Goal: Information Seeking & Learning: Find specific page/section

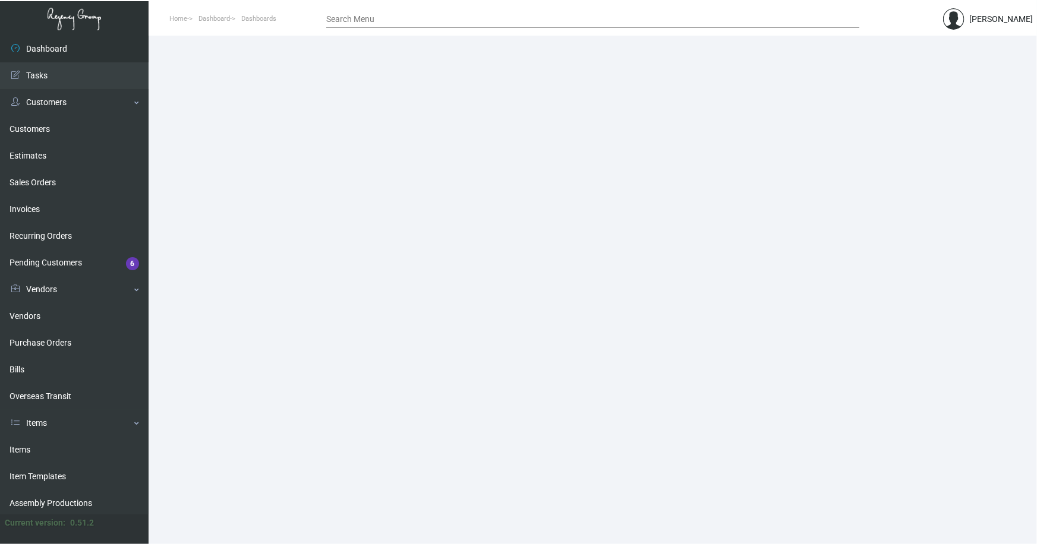
drag, startPoint x: 24, startPoint y: 451, endPoint x: 193, endPoint y: 276, distance: 243.0
click at [24, 451] on link "Items" at bounding box center [74, 450] width 149 height 27
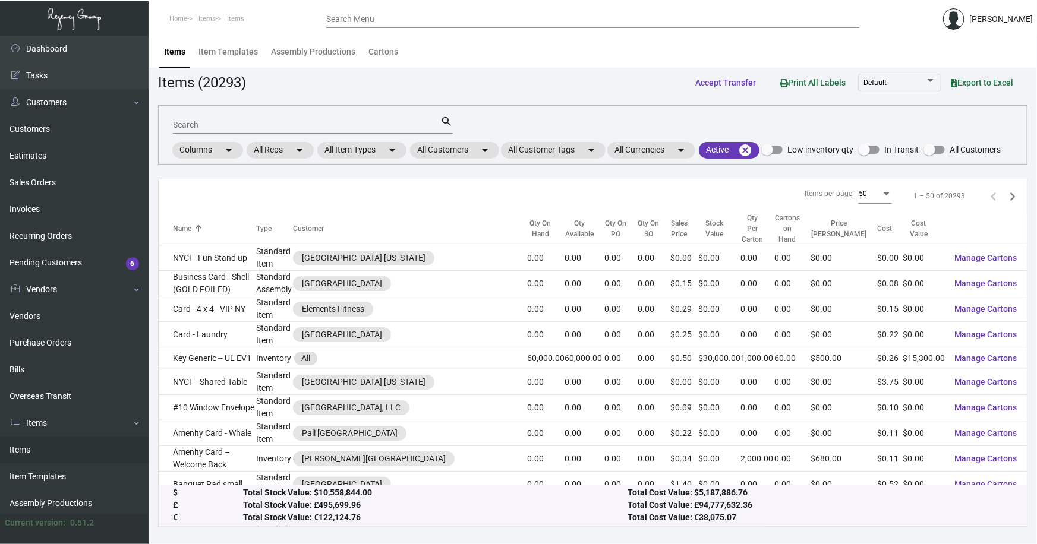
click at [279, 130] on div "Search" at bounding box center [306, 124] width 267 height 18
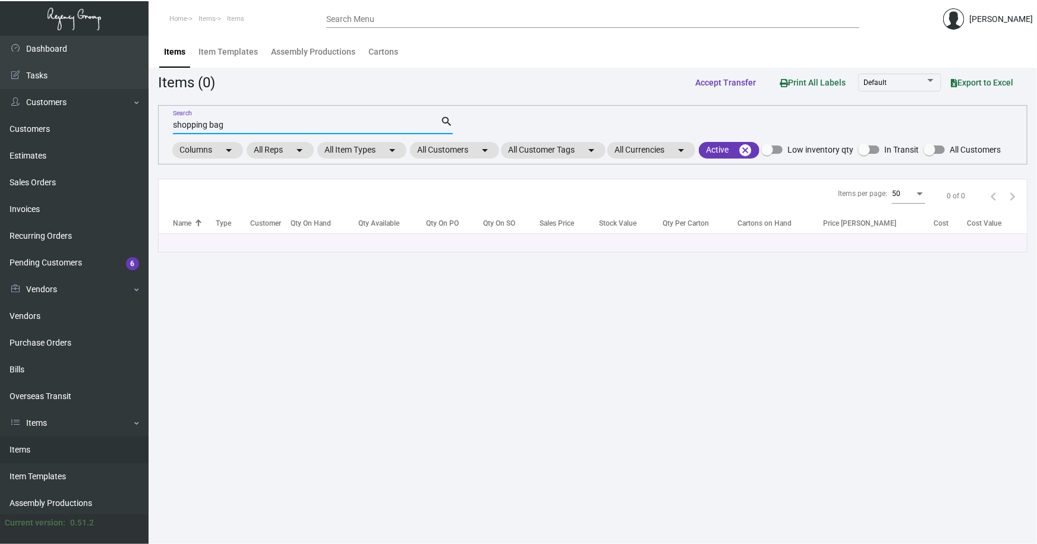
type input "shopping bag"
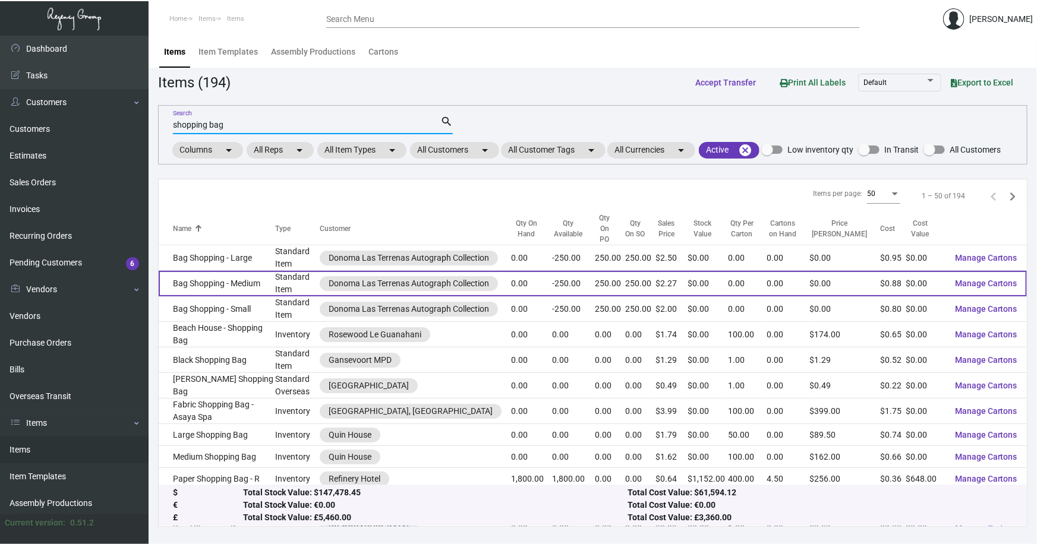
click at [205, 271] on td "Bag Shopping - Medium" at bounding box center [217, 284] width 117 height 26
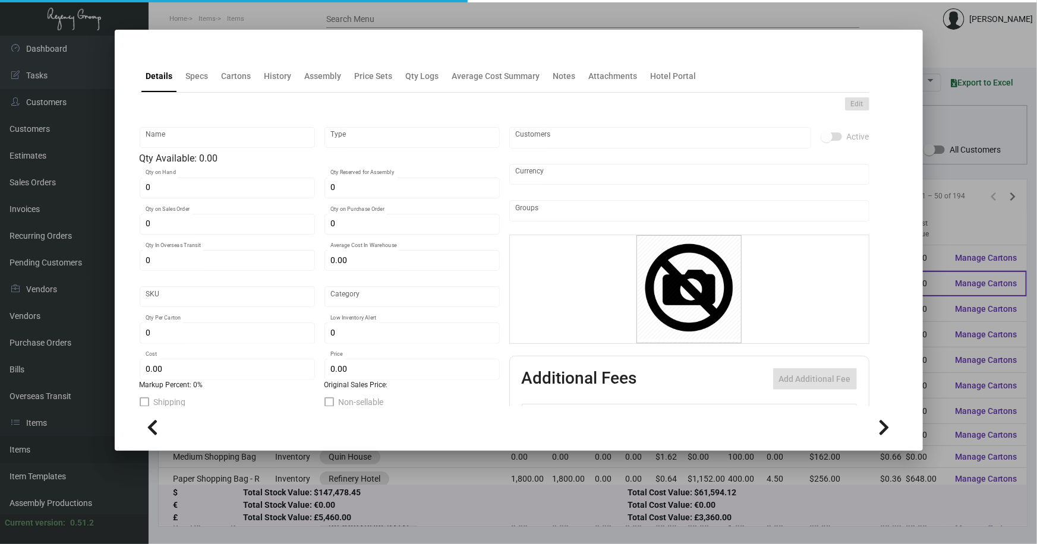
type input "Bag Shopping - Medium"
type input "Standard Item"
type input "250"
type input "$ 0.00"
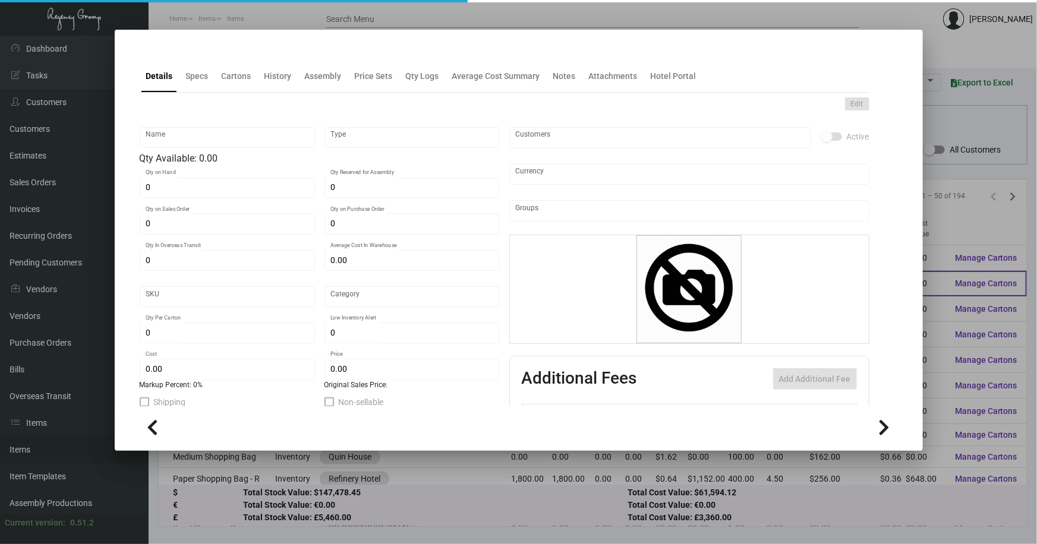
type input "Overseas"
type input "$ 0.88"
type input "$ 2.27"
checkbox input "true"
type input "United States Dollar $"
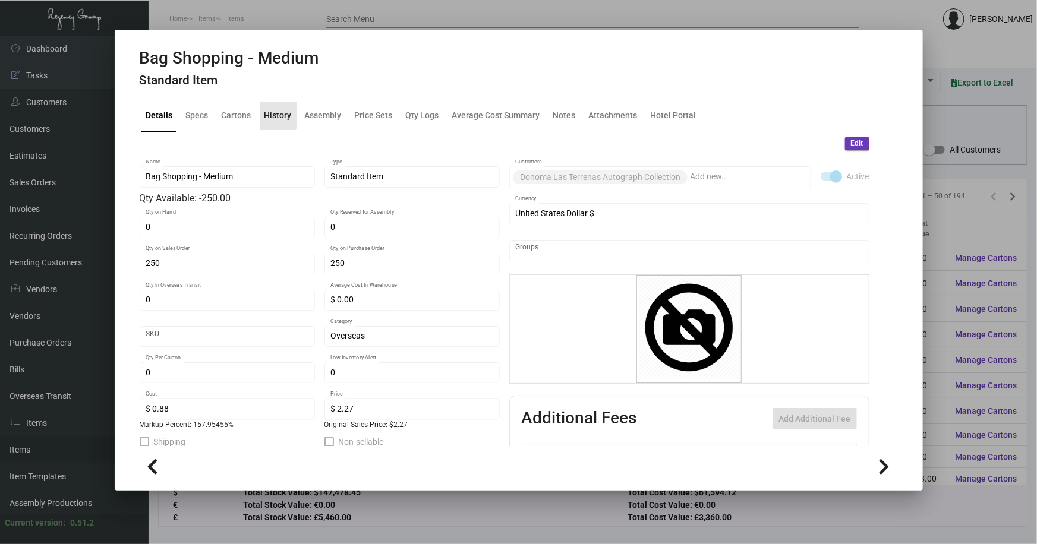
click at [270, 115] on div "History" at bounding box center [278, 115] width 27 height 12
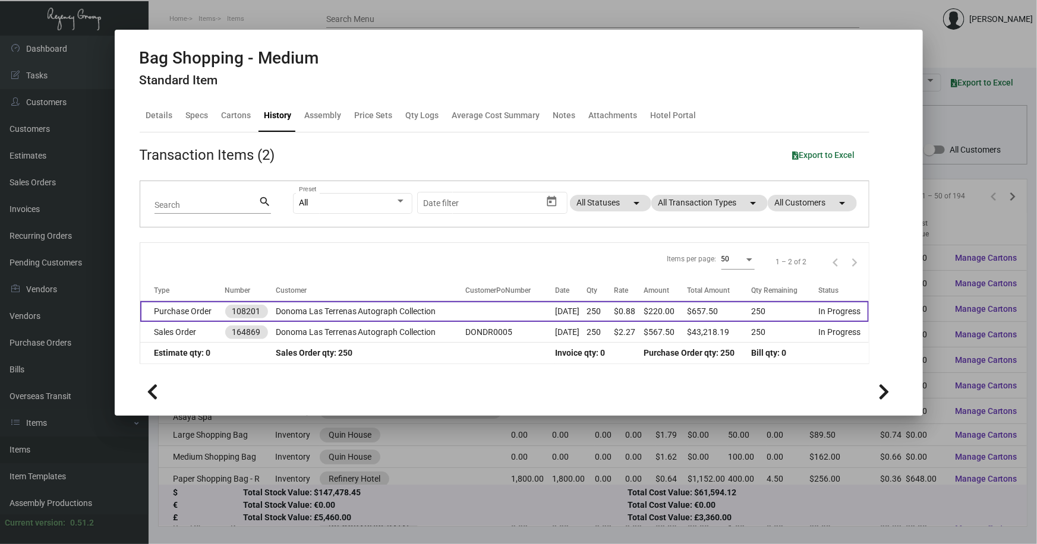
click at [370, 313] on td "Donoma Las Terrenas Autograph Collection" at bounding box center [371, 311] width 190 height 21
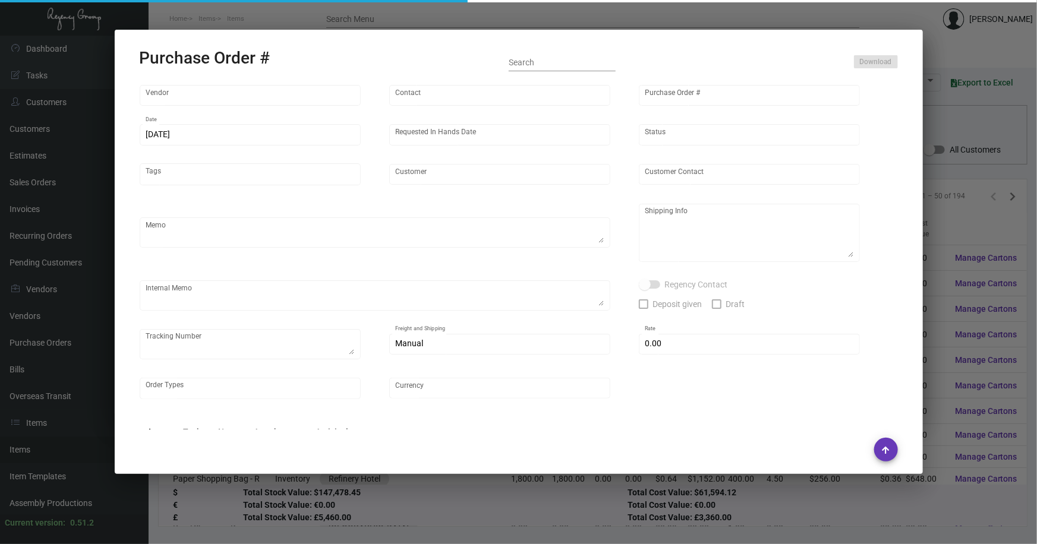
type input "Shanghai East Industrial Co., Ltd,"
type input "[PERSON_NAME]"
type input "108201"
type input "[DATE]"
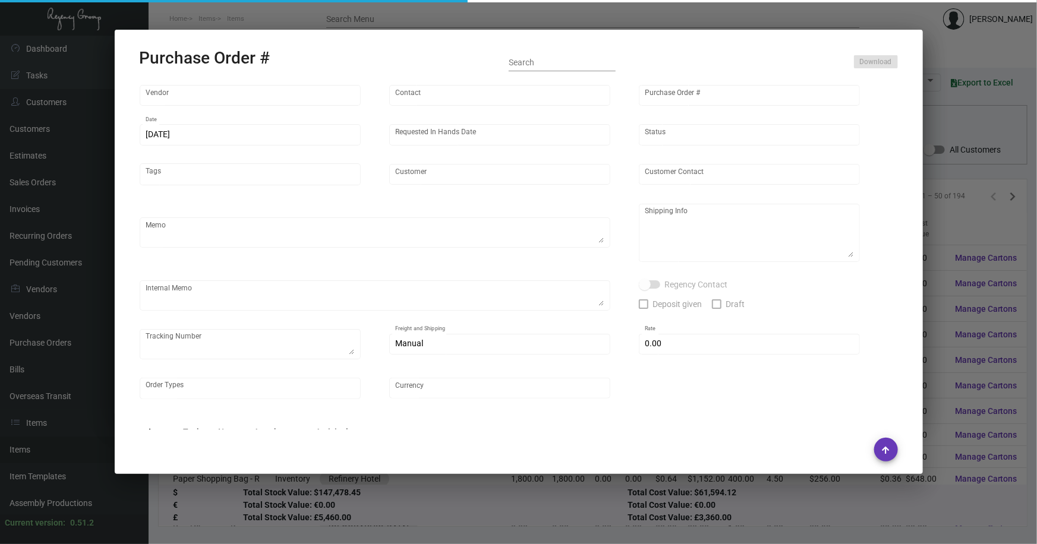
type input "Donoma Las Terrenas Autograph Collection"
type textarea "Please ship by boat to our NJ warehouse."
type textarea "Regency Group NJ - [PERSON_NAME] [STREET_ADDRESS]"
checkbox input "true"
type input "$ 0.00"
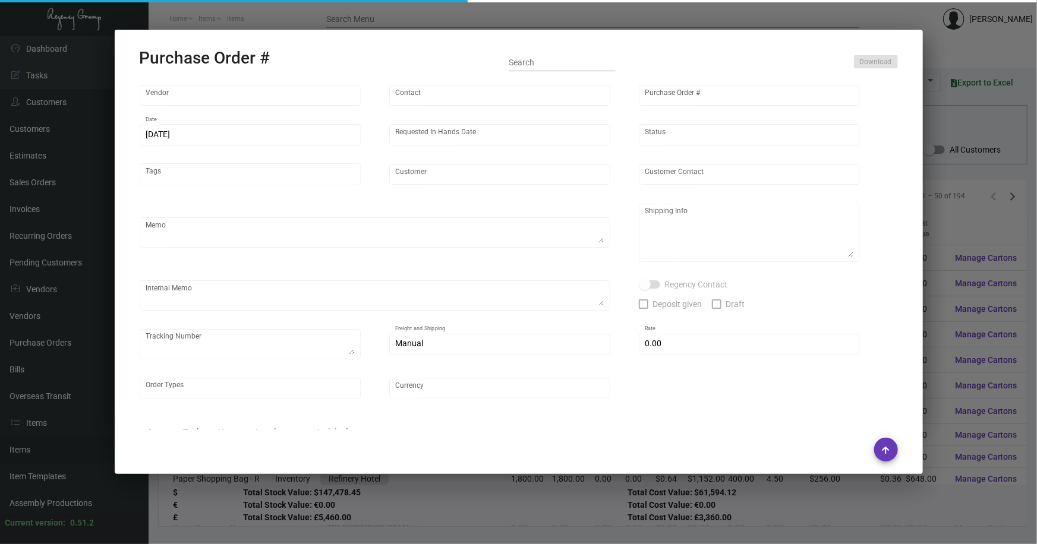
type input "United States Dollar $"
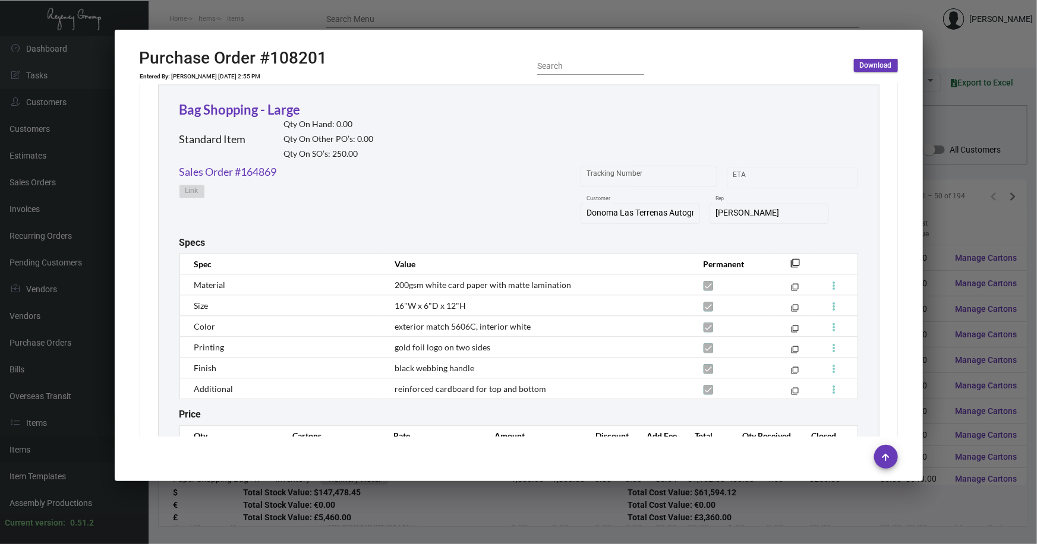
scroll to position [1478, 0]
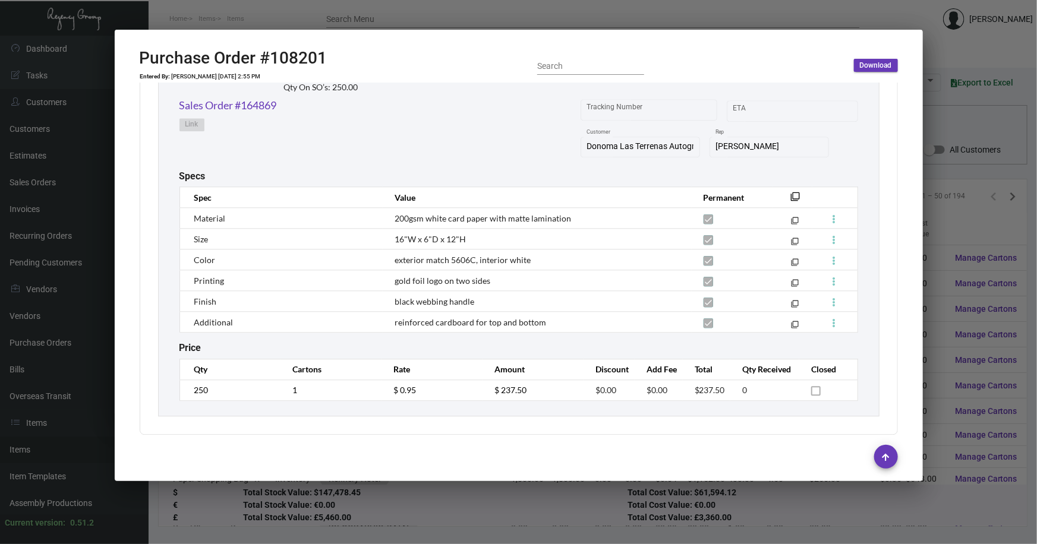
click at [858, 14] on div at bounding box center [518, 272] width 1037 height 544
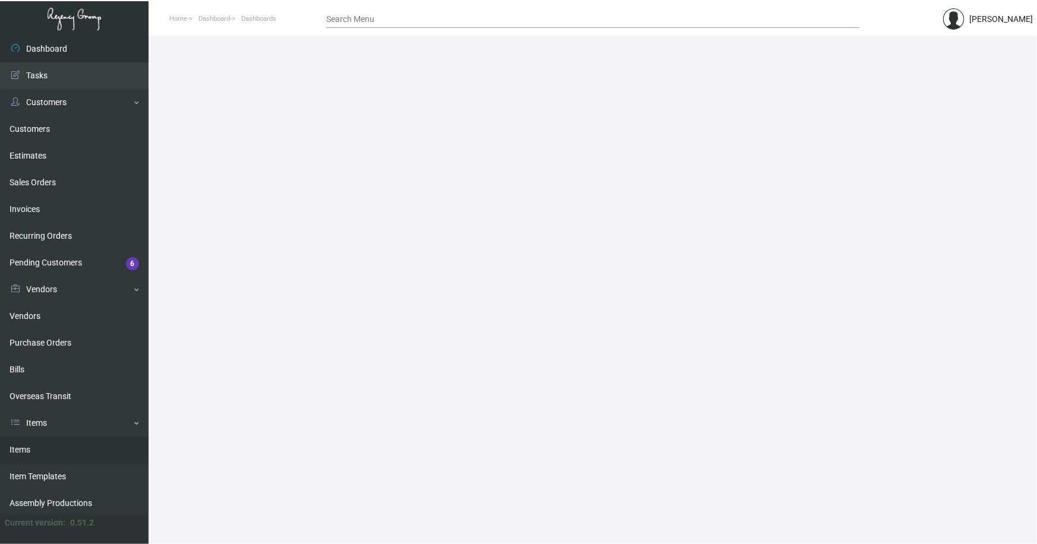
click at [17, 451] on link "Items" at bounding box center [74, 450] width 149 height 27
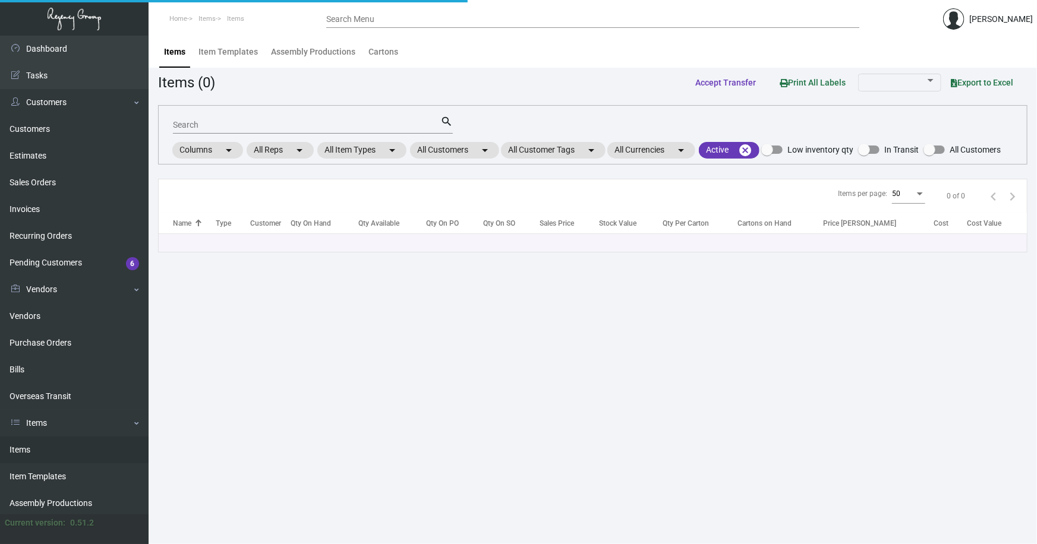
click at [210, 125] on input "Search" at bounding box center [306, 126] width 267 height 10
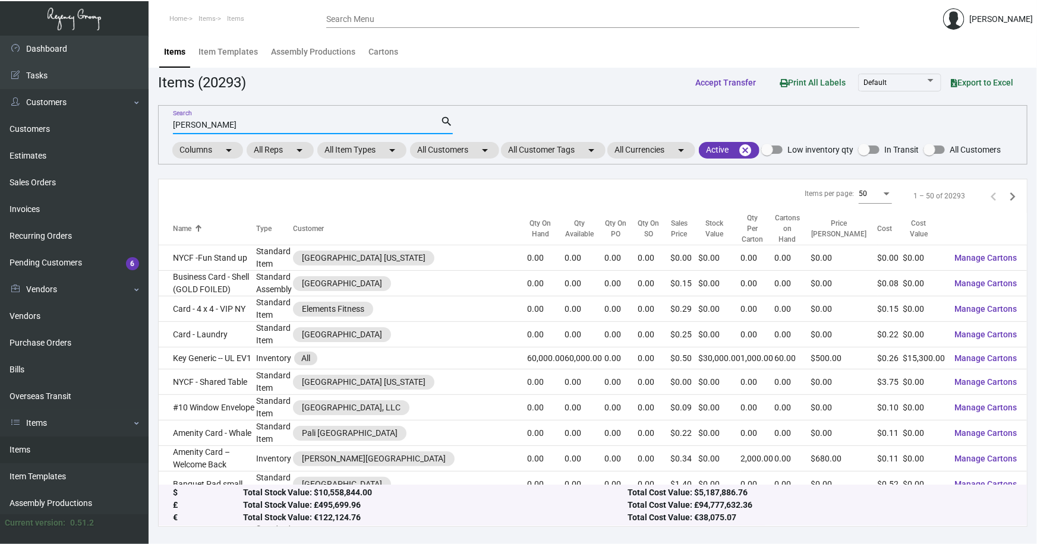
type input "willard bag"
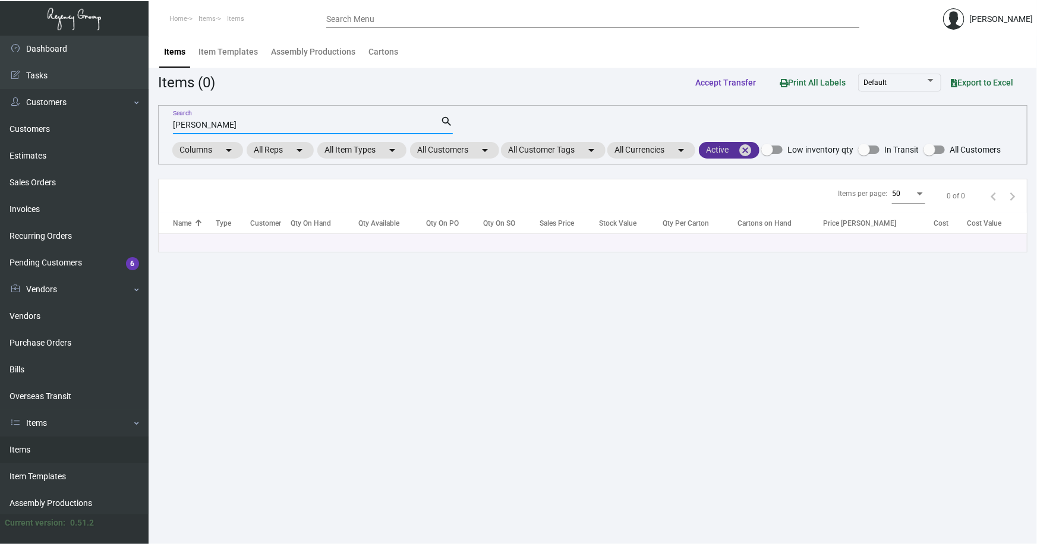
click at [749, 148] on mat-icon "cancel" at bounding box center [745, 150] width 14 height 14
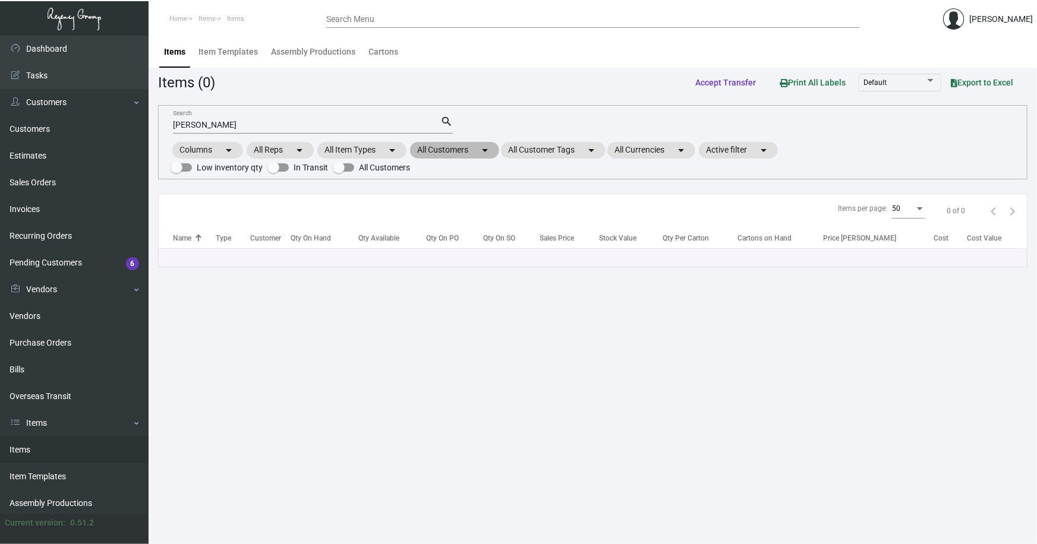
click at [446, 150] on mat-chip "All Customers arrow_drop_down" at bounding box center [454, 150] width 89 height 17
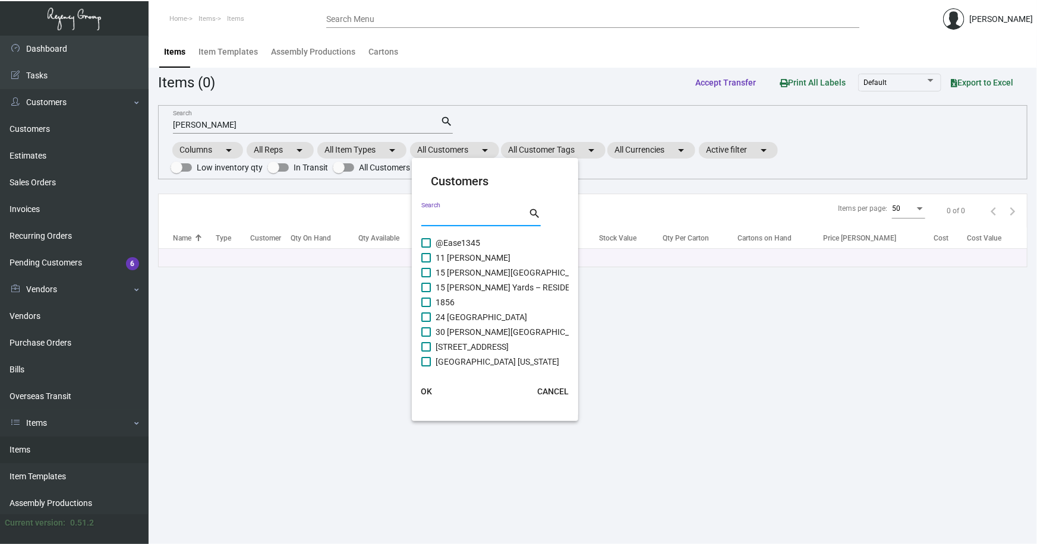
click at [462, 218] on input "Search" at bounding box center [474, 218] width 107 height 10
type input "willard"
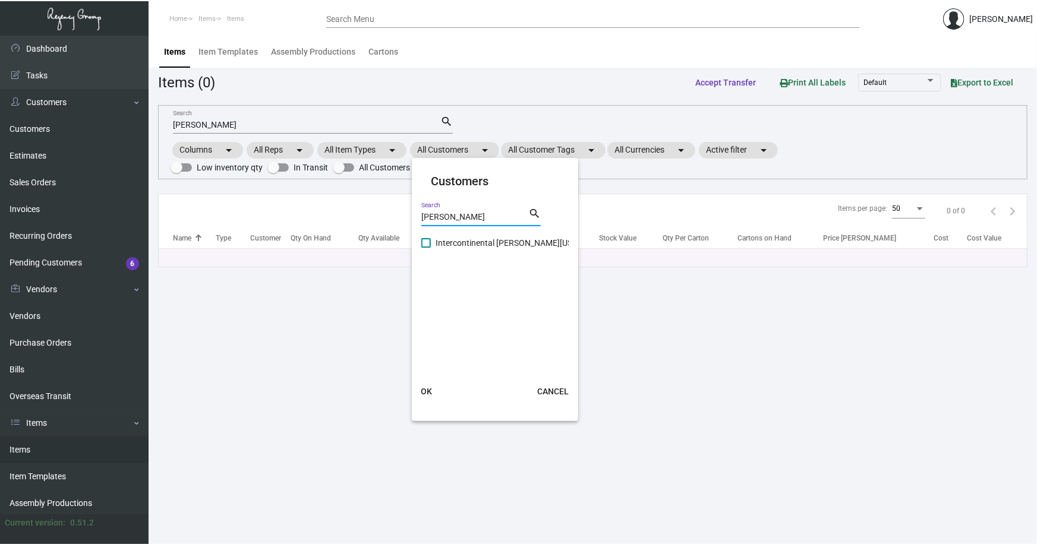
click at [470, 243] on span "Intercontinental Willard Washington DC" at bounding box center [559, 243] width 246 height 14
click at [426, 248] on input "Intercontinental Willard Washington DC" at bounding box center [426, 248] width 1 height 1
checkbox input "true"
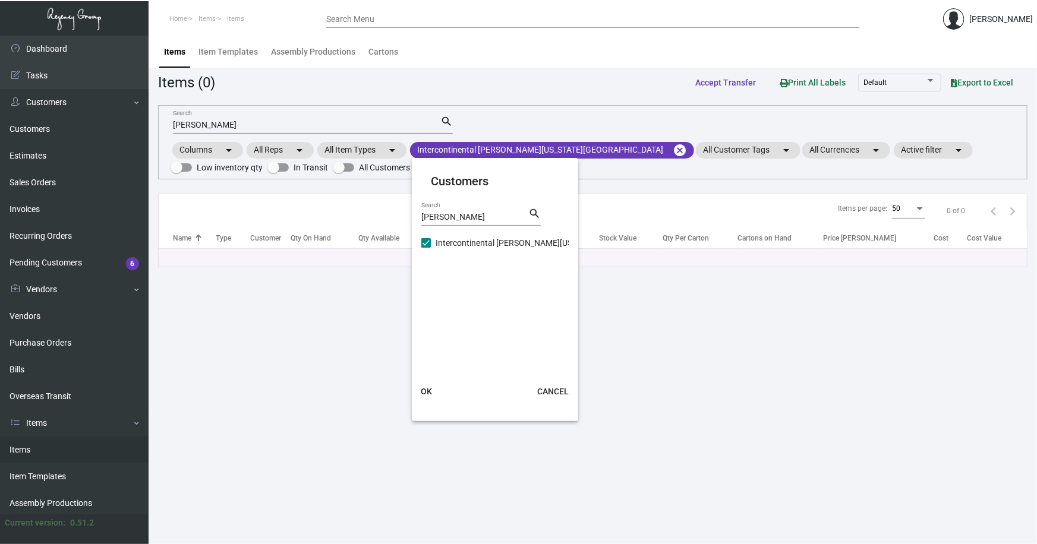
click at [427, 391] on span "OK" at bounding box center [426, 392] width 11 height 10
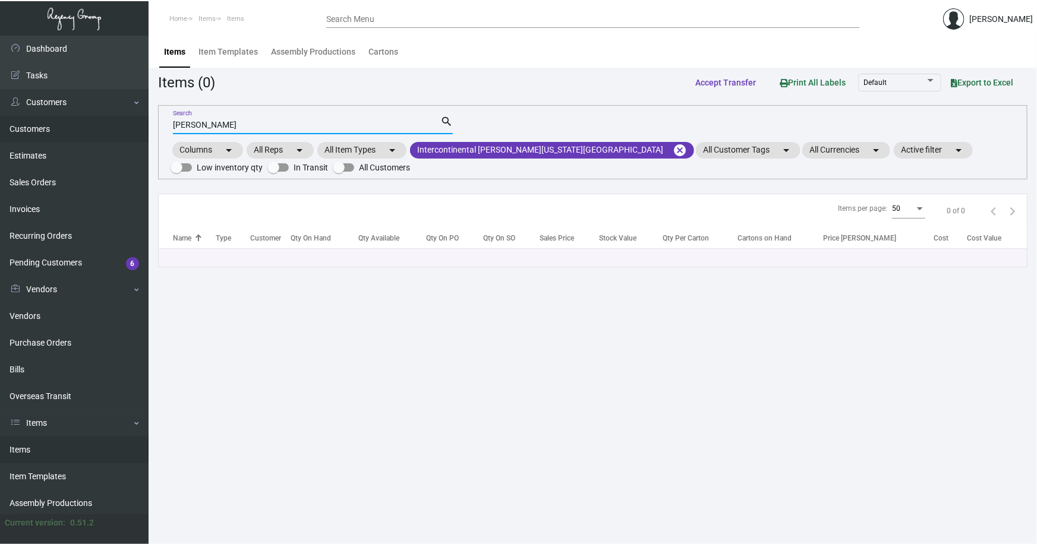
drag, startPoint x: 218, startPoint y: 125, endPoint x: 114, endPoint y: 124, distance: 103.4
click at [115, 124] on div "Dashboard Dashboard Tasks Customers Customers Estimates Sales Orders Invoices R…" at bounding box center [518, 290] width 1037 height 509
